Goal: Task Accomplishment & Management: Manage account settings

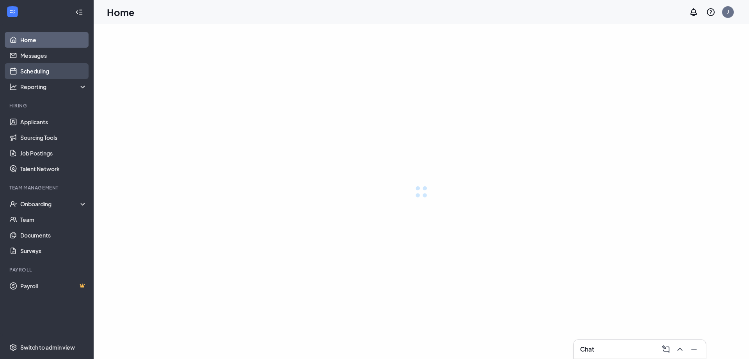
click at [32, 70] on link "Scheduling" at bounding box center [53, 71] width 67 height 16
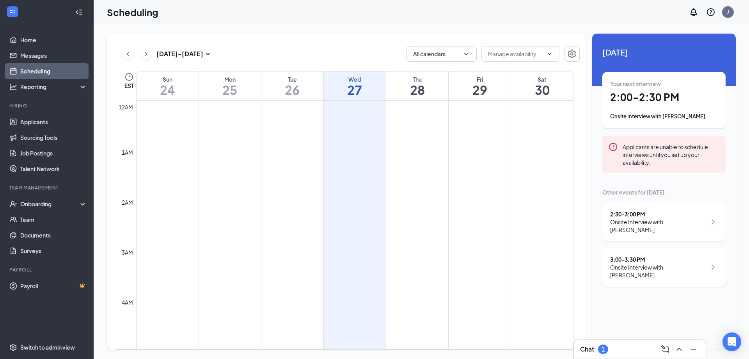
click at [37, 68] on link "Scheduling" at bounding box center [53, 71] width 67 height 16
click at [357, 249] on div at bounding box center [355, 252] width 60 height 75
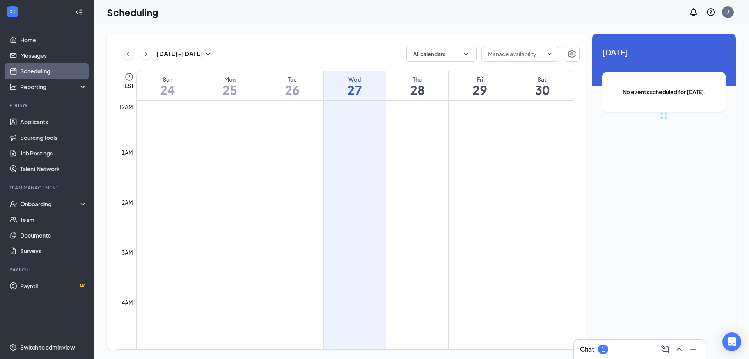
click at [678, 350] on icon "ChevronUp" at bounding box center [679, 348] width 9 height 9
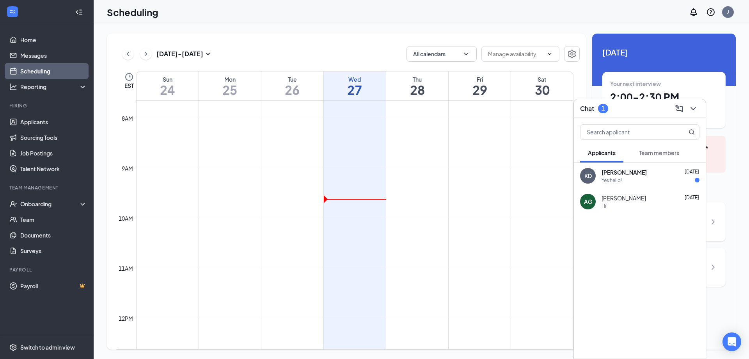
click at [623, 177] on div "Yes hello!" at bounding box center [651, 180] width 98 height 7
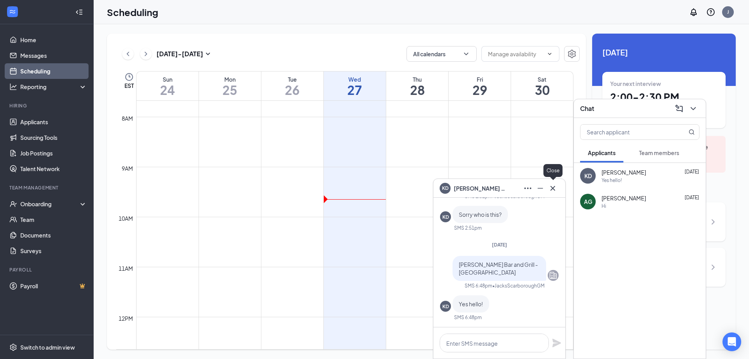
click at [554, 187] on icon "Cross" at bounding box center [553, 187] width 5 height 5
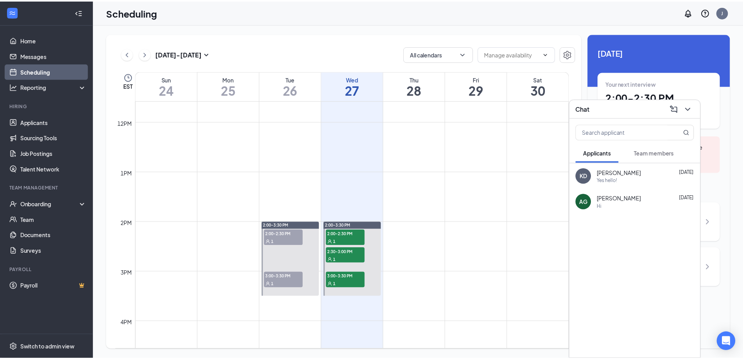
scroll to position [657, 0]
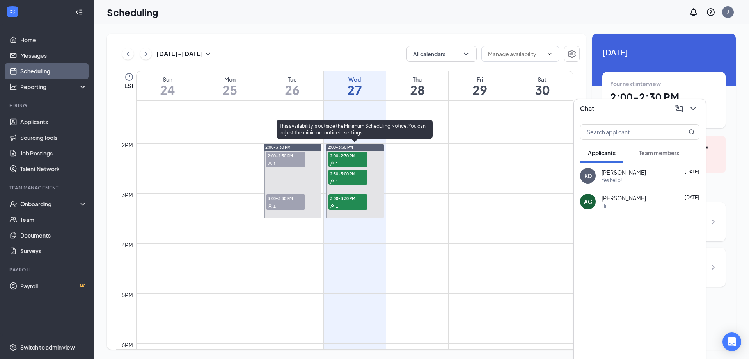
click at [341, 158] on span "2:00-2:30 PM" at bounding box center [348, 155] width 39 height 8
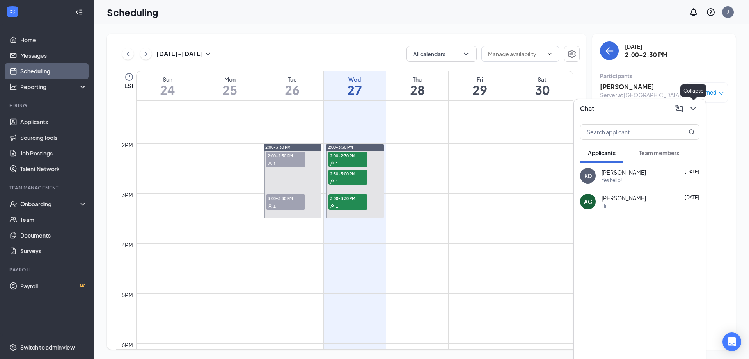
click at [691, 108] on icon "ChevronDown" at bounding box center [693, 108] width 9 height 9
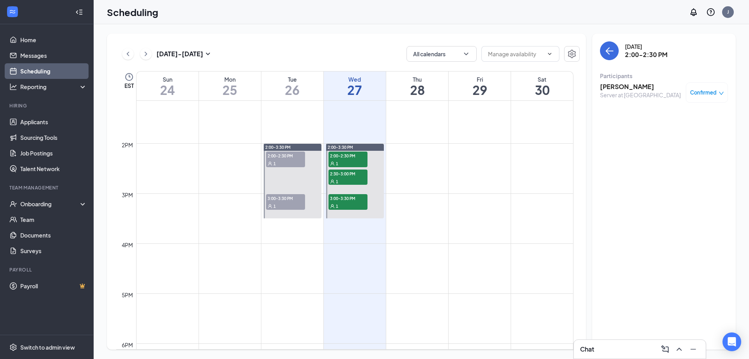
click at [624, 91] on div "Server at [GEOGRAPHIC_DATA]" at bounding box center [640, 95] width 81 height 8
click at [650, 86] on h3 "[PERSON_NAME]" at bounding box center [640, 86] width 81 height 9
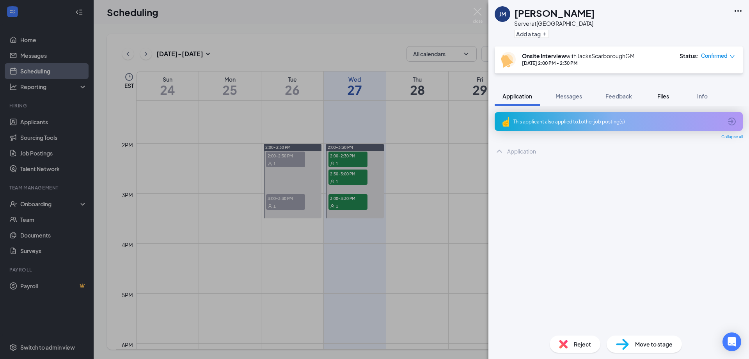
click at [662, 95] on span "Files" at bounding box center [663, 95] width 12 height 7
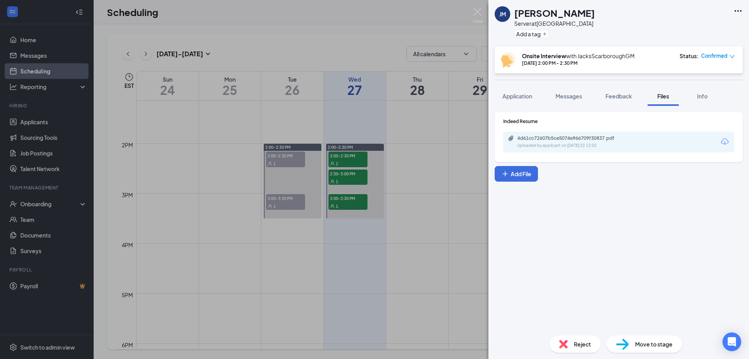
click at [636, 144] on div "4d61cc72607b5ce5074e966709f30837.pdf Uploaded by applicant on [DATE] 22:13:02" at bounding box center [618, 141] width 231 height 21
click at [570, 146] on div "Uploaded by applicant on [DATE] 22:13:02" at bounding box center [575, 145] width 117 height 6
drag, startPoint x: 476, startPoint y: 12, endPoint x: 408, endPoint y: 90, distance: 103.7
click at [476, 12] on img at bounding box center [478, 15] width 10 height 15
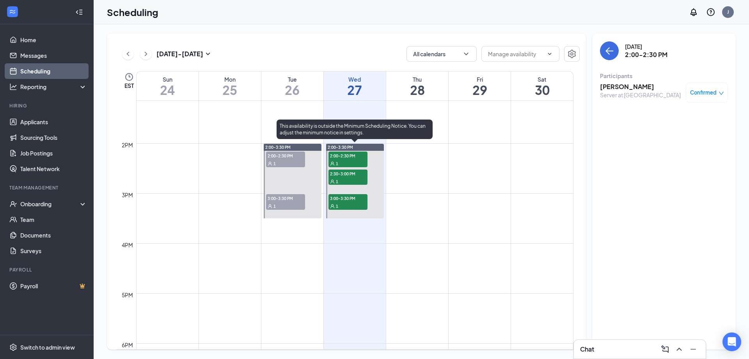
click at [350, 179] on div "1" at bounding box center [348, 181] width 39 height 8
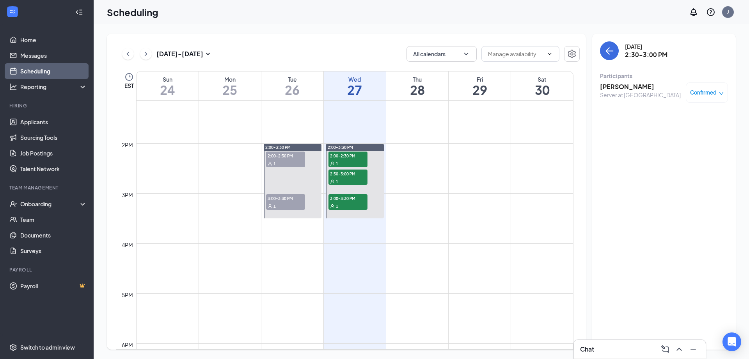
click at [626, 87] on h3 "[PERSON_NAME]" at bounding box center [640, 86] width 81 height 9
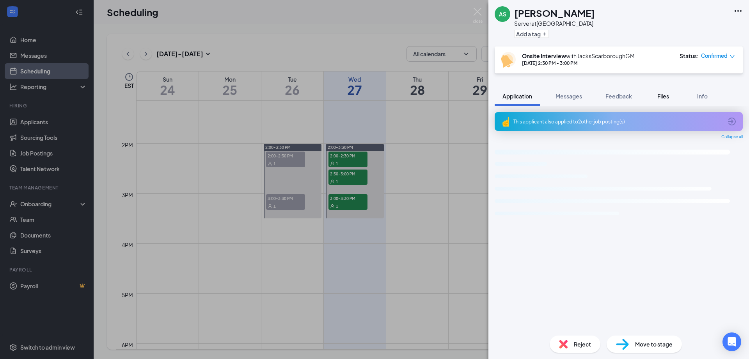
click at [663, 94] on span "Files" at bounding box center [663, 95] width 12 height 7
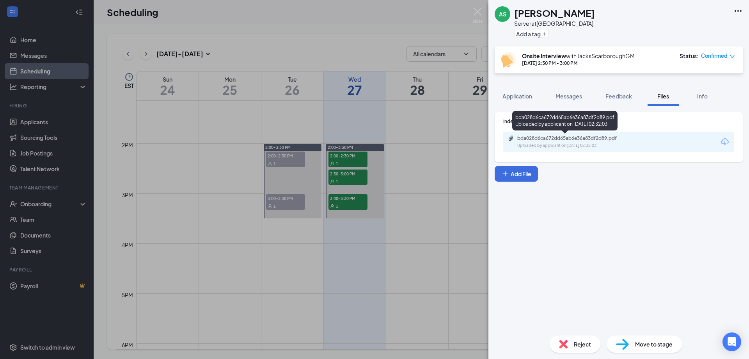
click at [617, 139] on div "bda028d6ca672dd65ab6e36a83df2d89.pdf" at bounding box center [571, 138] width 109 height 6
click at [478, 10] on img at bounding box center [478, 15] width 10 height 15
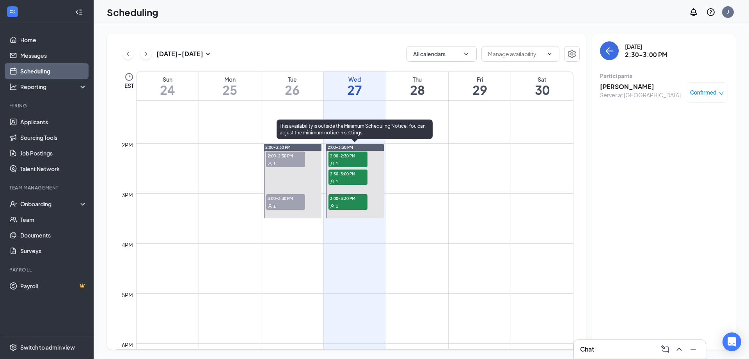
click at [344, 201] on span "3:00-3:30 PM" at bounding box center [348, 198] width 39 height 8
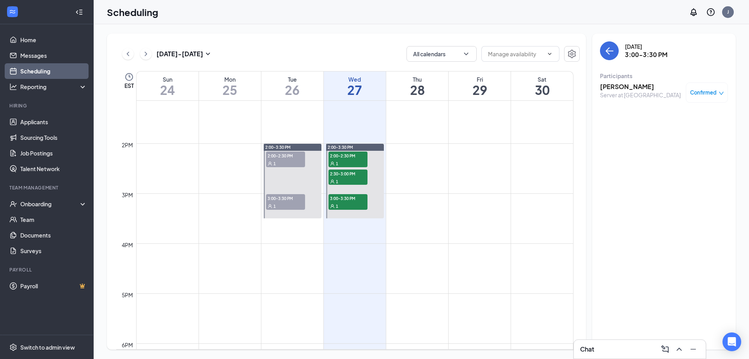
click at [623, 85] on h3 "[PERSON_NAME]" at bounding box center [640, 86] width 81 height 9
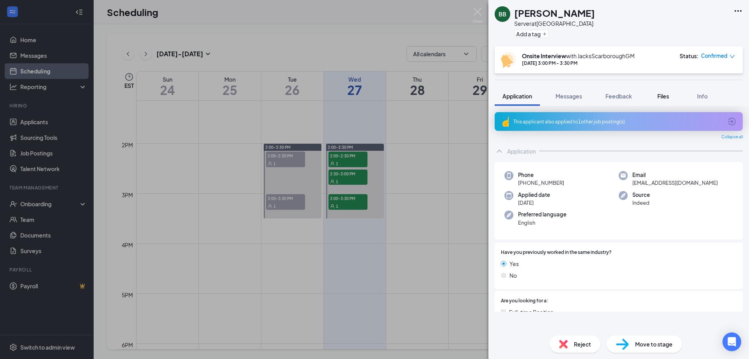
click at [664, 96] on span "Files" at bounding box center [663, 95] width 12 height 7
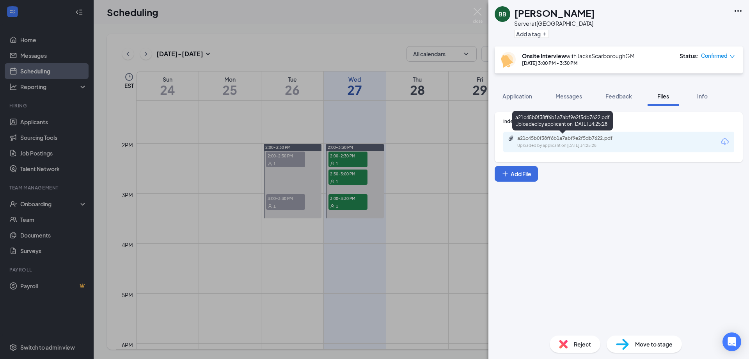
click at [584, 145] on div "Uploaded by applicant on [DATE] 14:25:28" at bounding box center [575, 145] width 117 height 6
click at [479, 11] on img at bounding box center [478, 15] width 10 height 15
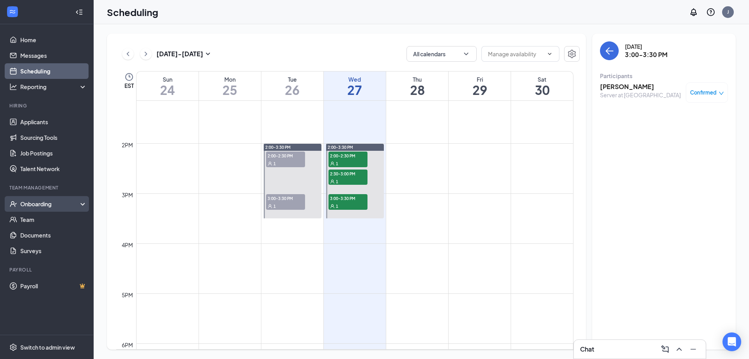
click at [39, 205] on div "Onboarding" at bounding box center [50, 204] width 60 height 8
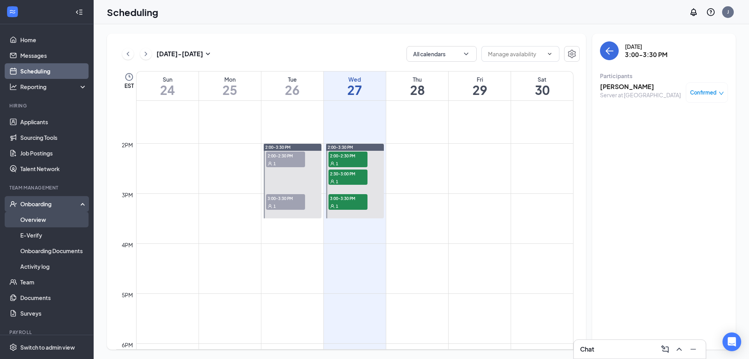
click at [37, 218] on link "Overview" at bounding box center [53, 219] width 67 height 16
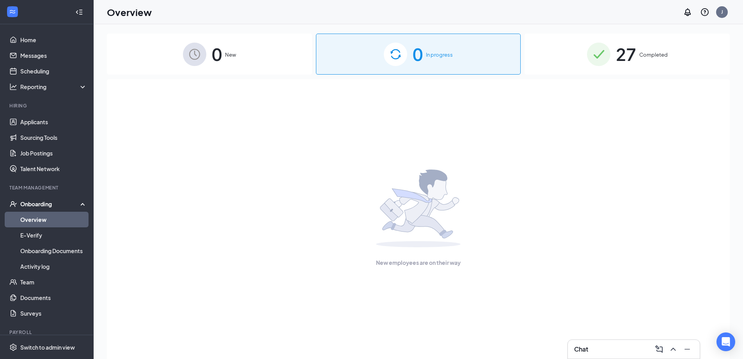
click at [574, 66] on div "27 Completed" at bounding box center [627, 54] width 205 height 41
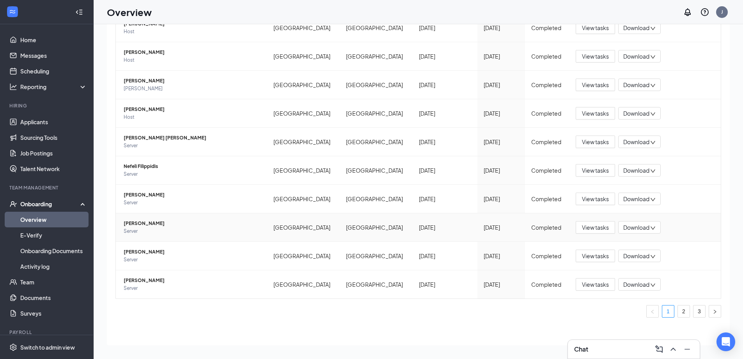
scroll to position [35, 0]
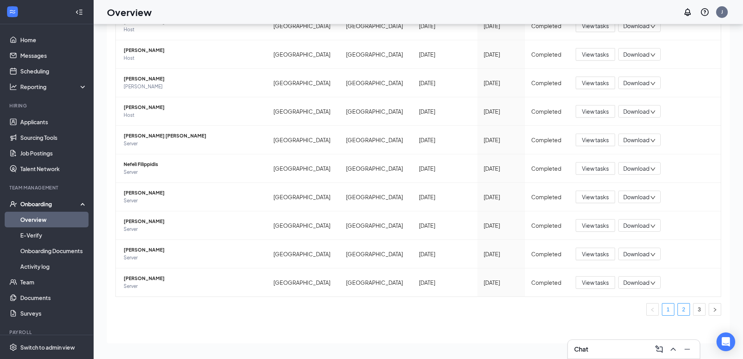
click at [678, 307] on link "2" at bounding box center [684, 309] width 12 height 12
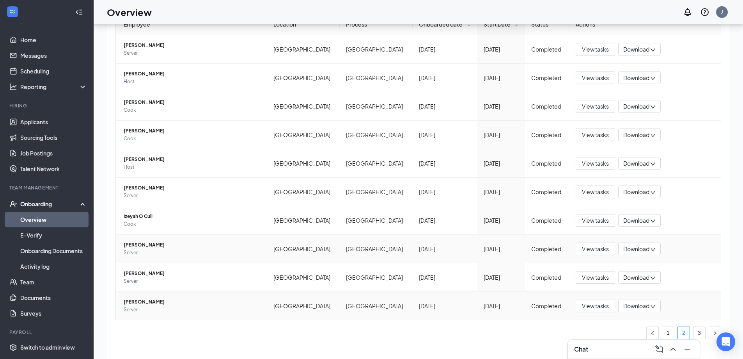
scroll to position [35, 0]
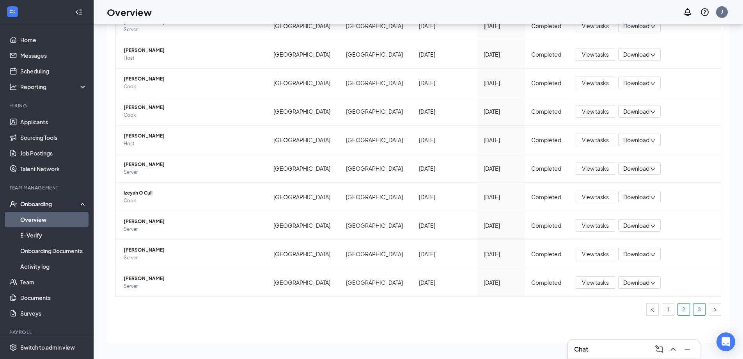
click at [697, 309] on link "3" at bounding box center [700, 309] width 12 height 12
